Goal: Browse casually: Explore the website without a specific task or goal

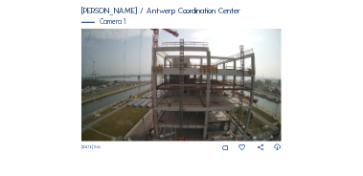
scroll to position [172, 0]
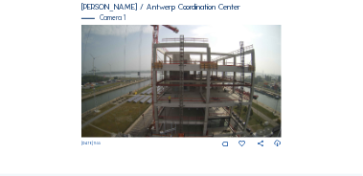
click at [255, 75] on img at bounding box center [181, 81] width 201 height 113
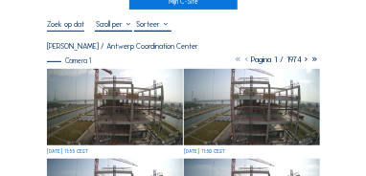
scroll to position [77, 0]
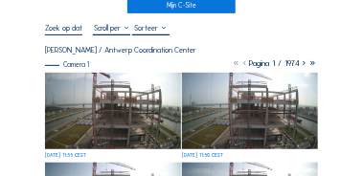
click at [103, 109] on img at bounding box center [112, 111] width 135 height 76
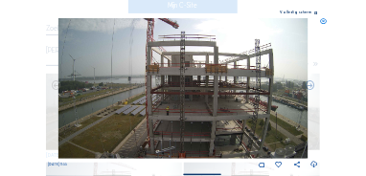
click at [317, 12] on icon at bounding box center [316, 13] width 4 height 5
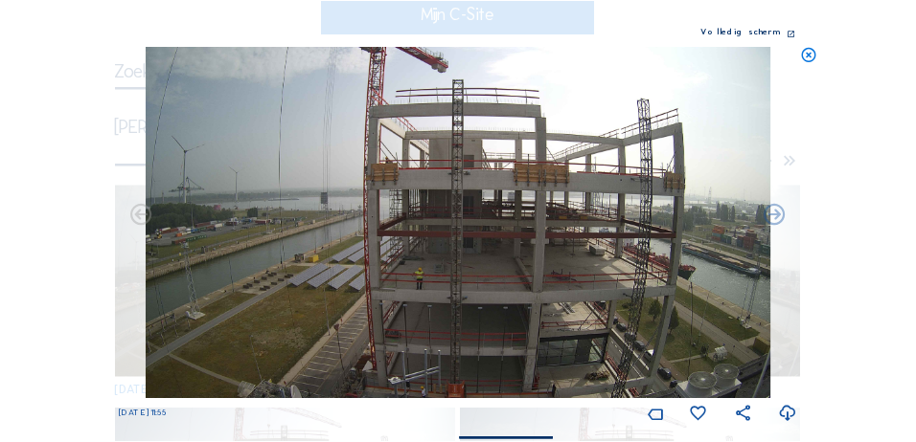
scroll to position [0, 0]
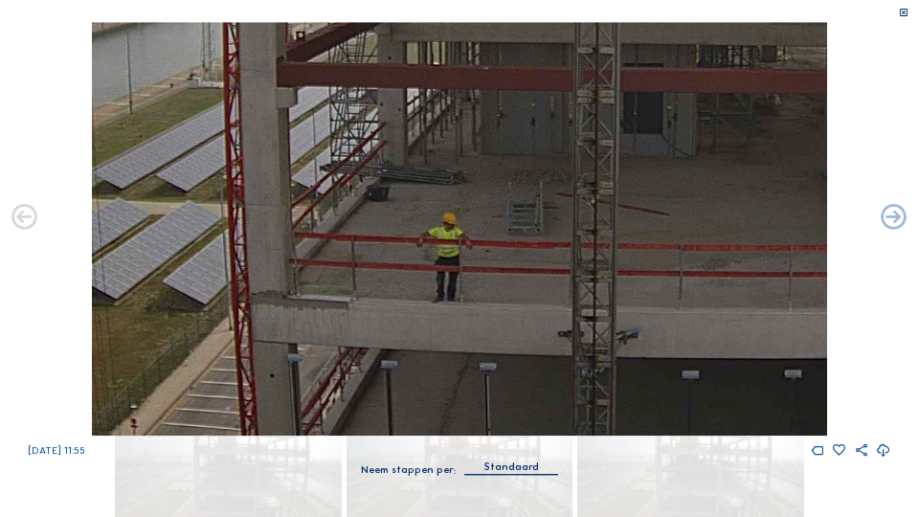
drag, startPoint x: 475, startPoint y: 287, endPoint x: 461, endPoint y: 168, distance: 120.6
click at [362, 168] on img at bounding box center [459, 229] width 735 height 414
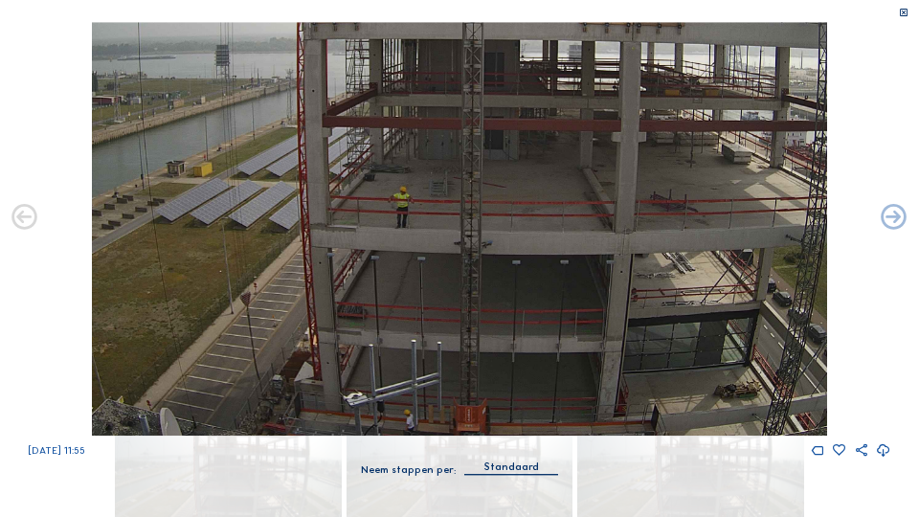
drag, startPoint x: 437, startPoint y: 348, endPoint x: 441, endPoint y: 179, distance: 168.6
click at [362, 135] on img at bounding box center [459, 229] width 735 height 414
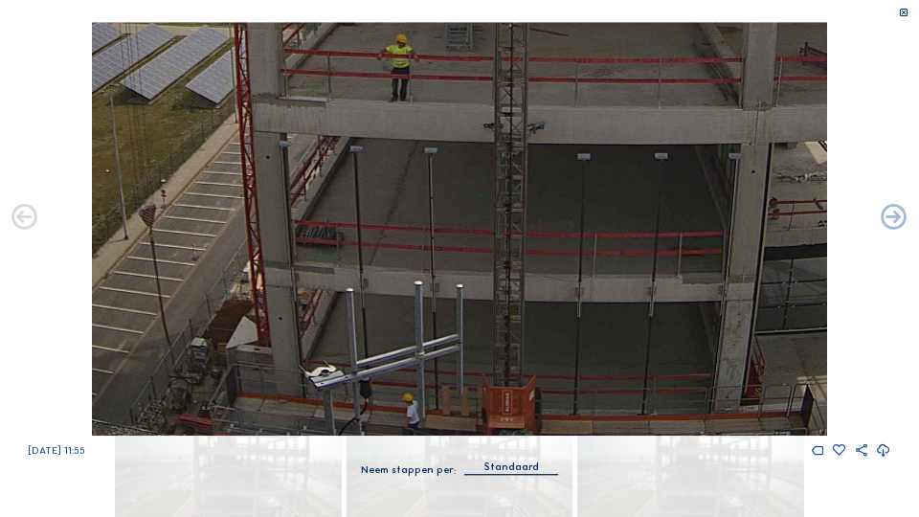
drag, startPoint x: 441, startPoint y: 258, endPoint x: 464, endPoint y: 79, distance: 179.6
click at [362, 79] on img at bounding box center [459, 229] width 735 height 414
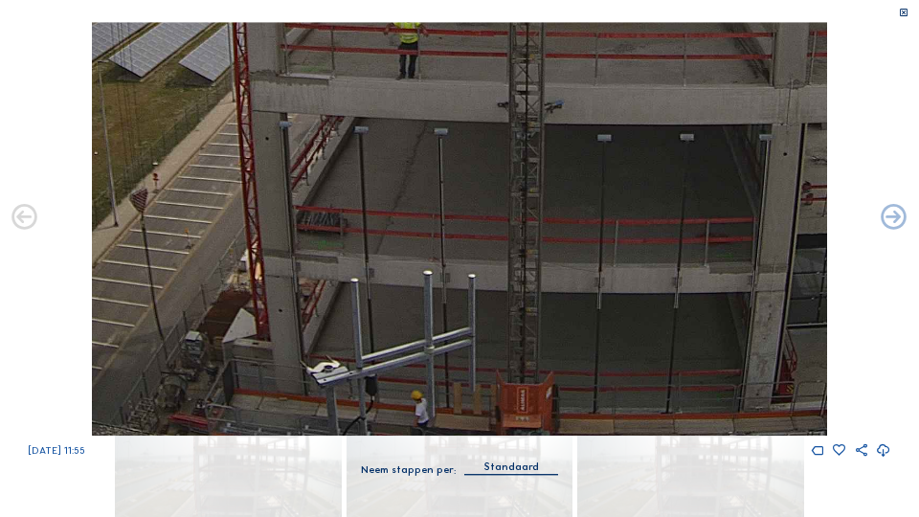
drag, startPoint x: 465, startPoint y: 387, endPoint x: 475, endPoint y: 147, distance: 240.6
click at [362, 147] on img at bounding box center [459, 229] width 735 height 414
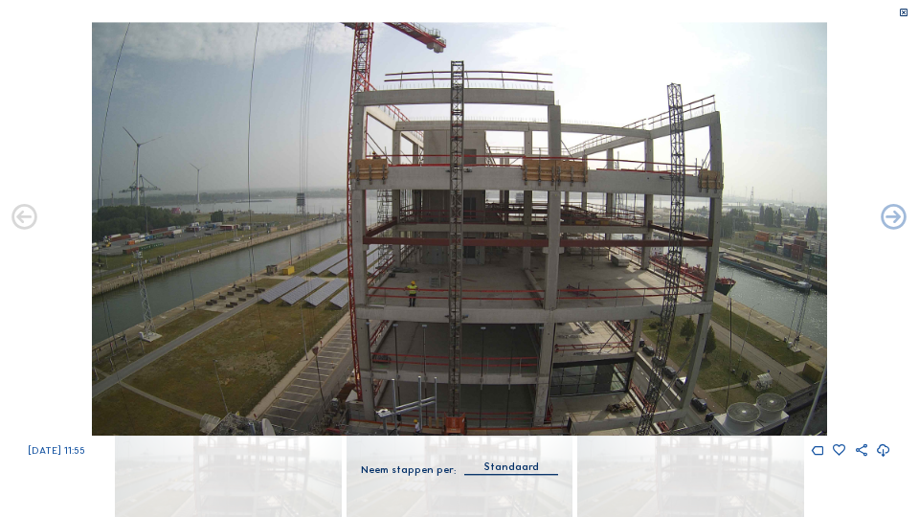
click at [362, 11] on icon at bounding box center [904, 13] width 11 height 11
